Goal: Transaction & Acquisition: Book appointment/travel/reservation

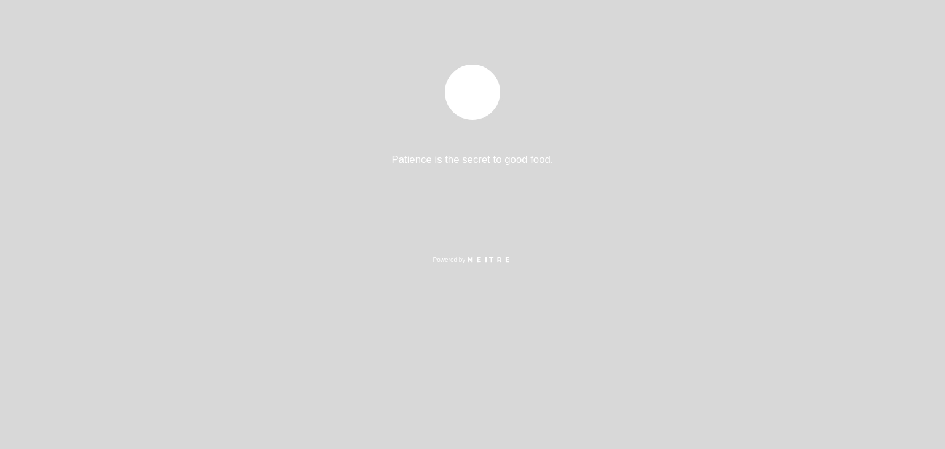
select select "pt"
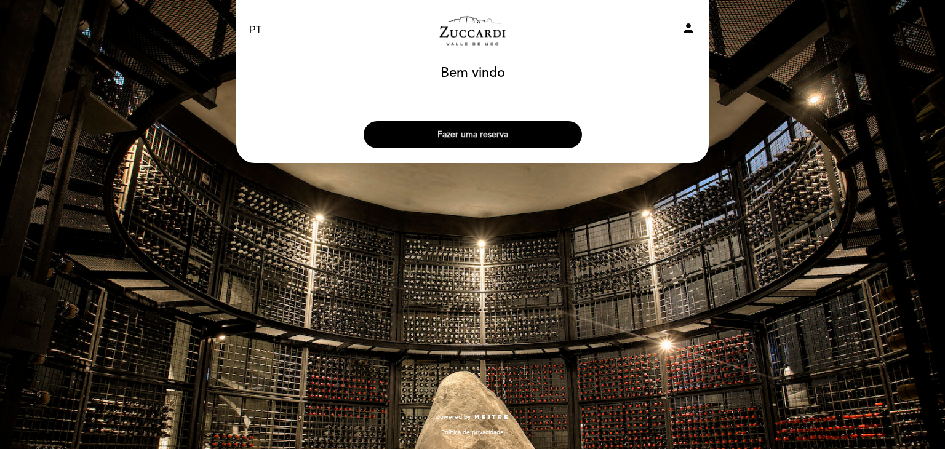
click at [512, 136] on button "Fazer uma reserva" at bounding box center [473, 134] width 218 height 27
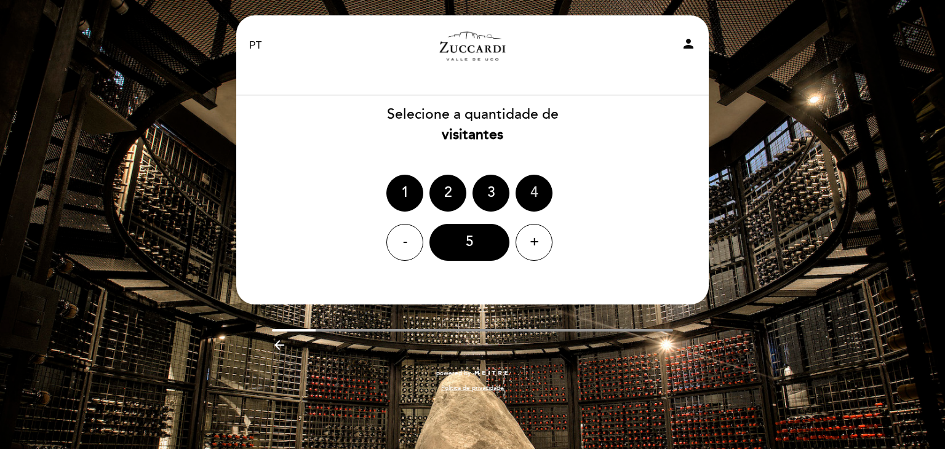
click at [535, 193] on div "4" at bounding box center [534, 193] width 37 height 37
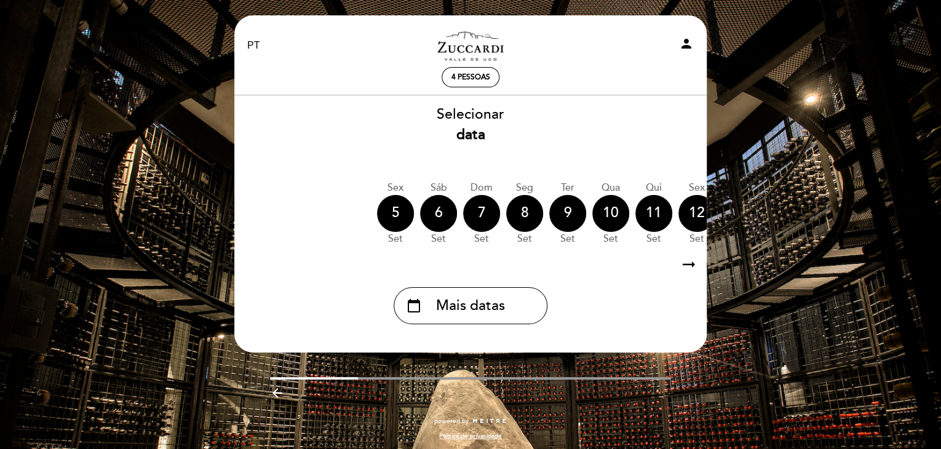
click at [694, 263] on icon "arrow_right_alt" at bounding box center [689, 265] width 18 height 26
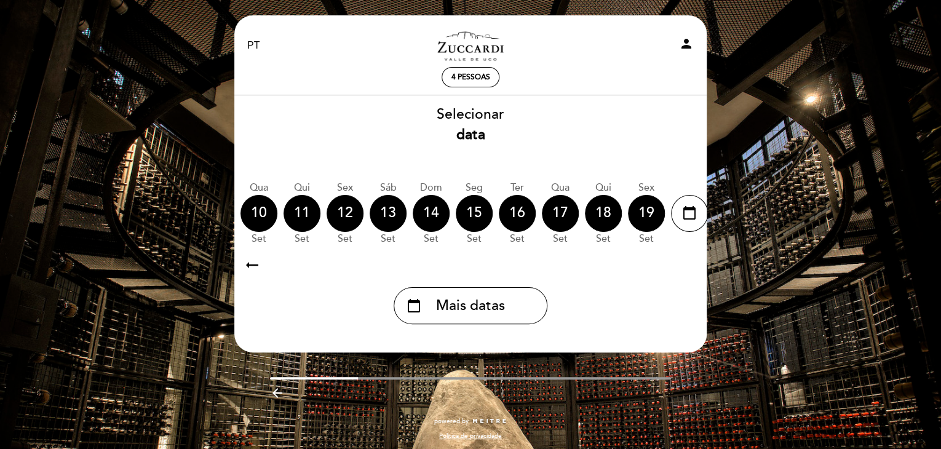
scroll to position [0, 359]
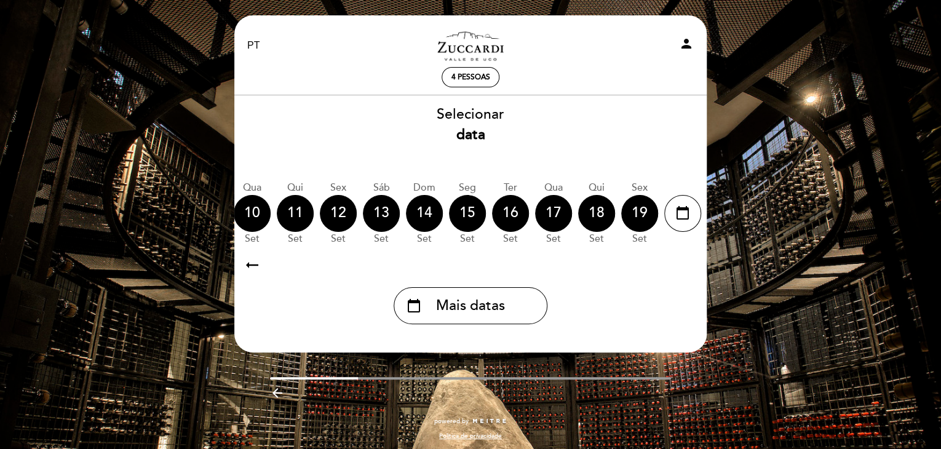
click at [694, 263] on icon "arrow_right_alt" at bounding box center [689, 265] width 18 height 26
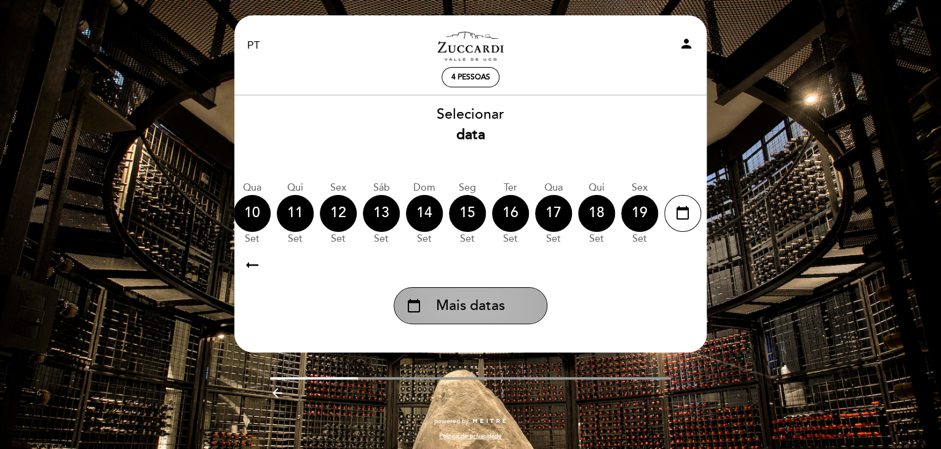
click at [414, 310] on icon "calendar_today" at bounding box center [414, 305] width 15 height 21
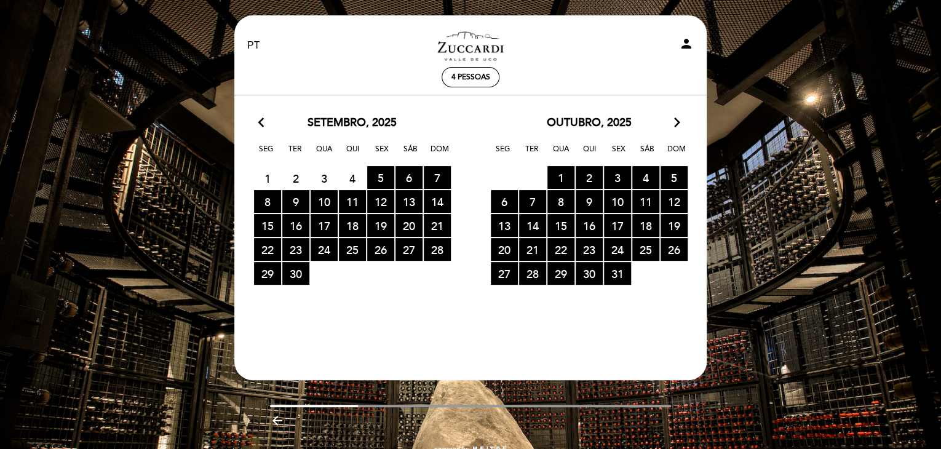
click at [674, 122] on icon "arrow_forward_ios" at bounding box center [677, 123] width 11 height 16
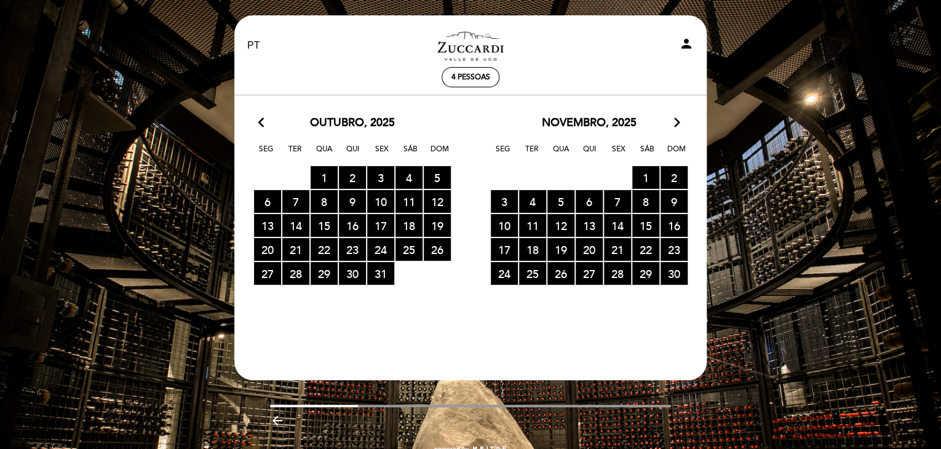
click at [674, 122] on icon "arrow_forward_ios" at bounding box center [677, 123] width 11 height 16
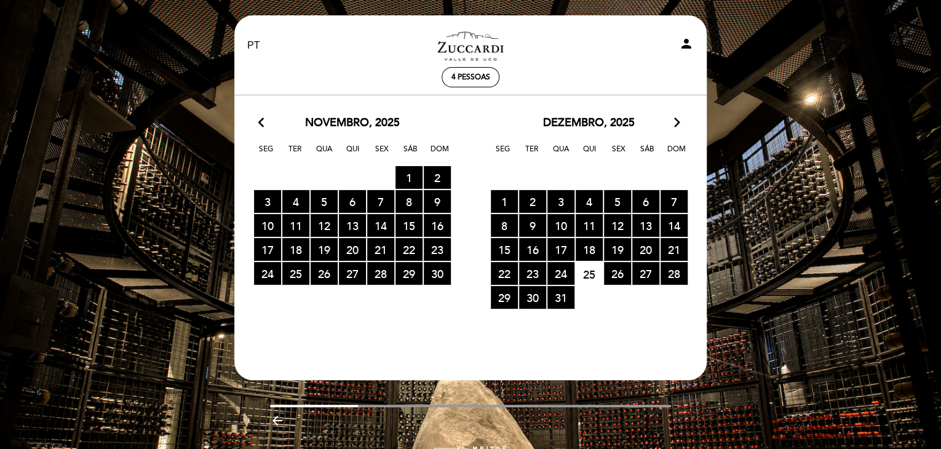
click at [674, 122] on icon "arrow_forward_ios" at bounding box center [677, 123] width 11 height 16
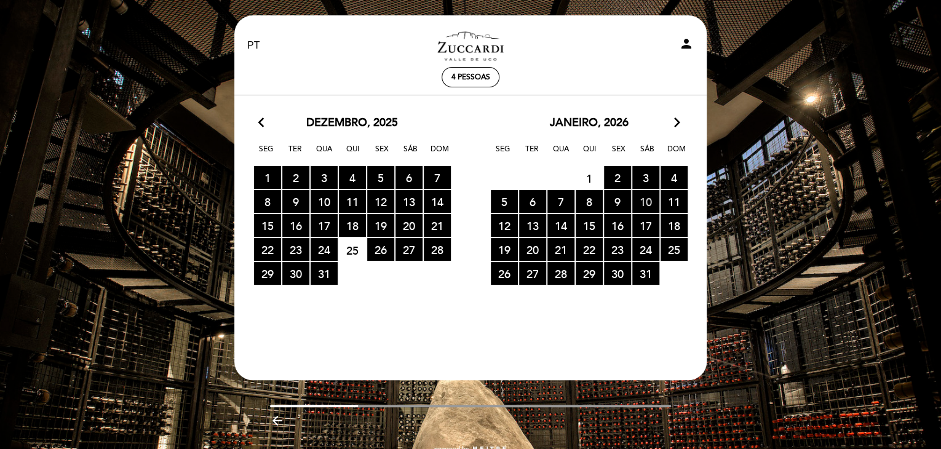
click at [647, 202] on span "10 RESERVAS DISPONÍVEIS" at bounding box center [646, 201] width 27 height 23
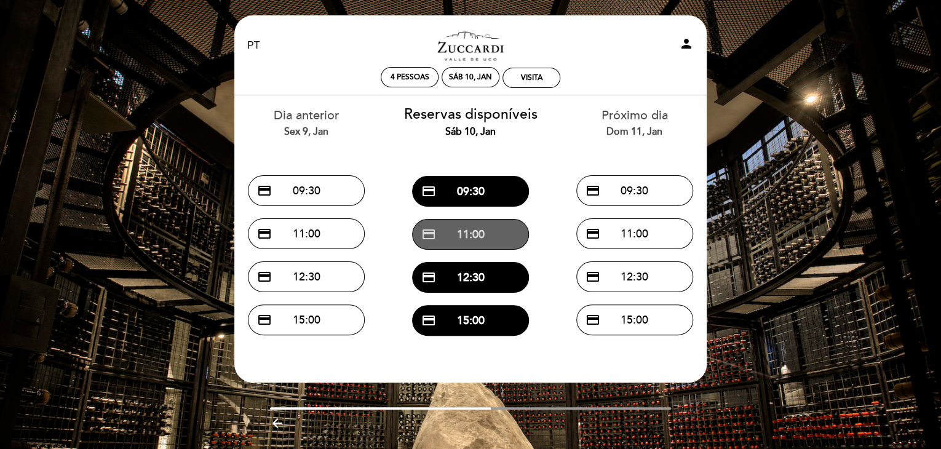
click at [463, 237] on button "credit_card 11:00" at bounding box center [470, 234] width 117 height 31
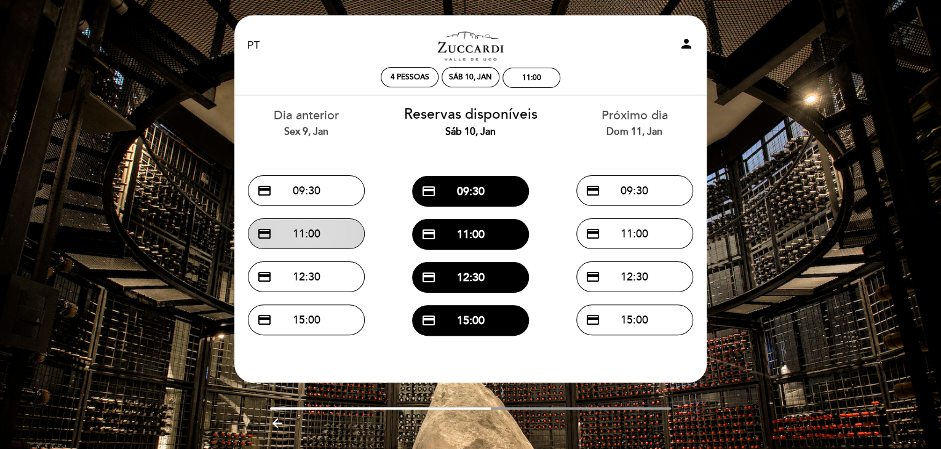
click at [302, 240] on button "credit_card 11:00" at bounding box center [306, 233] width 117 height 31
